Goal: Download file/media

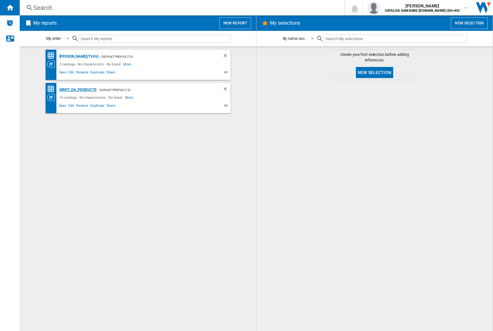
click at [78, 90] on div "MRKT_DA_PRODUCTS" at bounding box center [77, 90] width 39 height 8
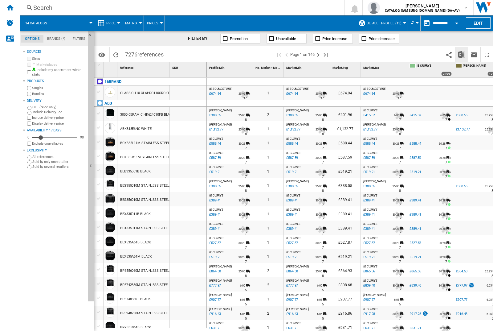
click at [461, 54] on img "Download in Excel" at bounding box center [461, 54] width 7 height 7
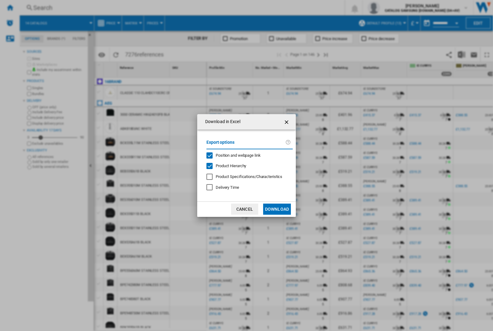
click at [234, 154] on span "Position and webpage link" at bounding box center [238, 155] width 45 height 5
click at [277, 209] on button "Download" at bounding box center [277, 208] width 28 height 11
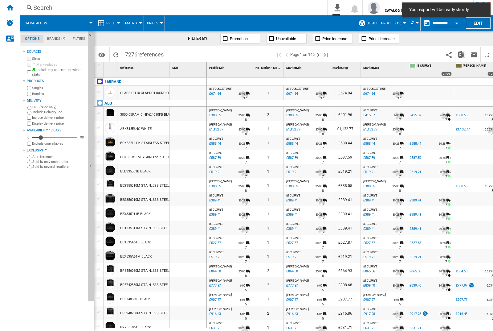
click at [190, 113] on div at bounding box center [188, 114] width 37 height 14
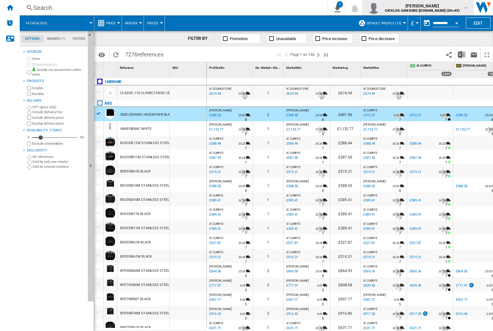
click at [380, 8] on img "button" at bounding box center [374, 8] width 12 height 12
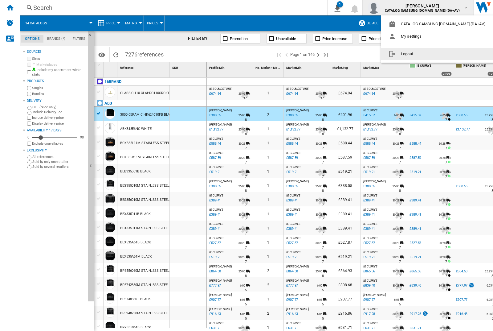
click at [429, 54] on button "Logout" at bounding box center [438, 54] width 114 height 12
